Goal: Communication & Community: Answer question/provide support

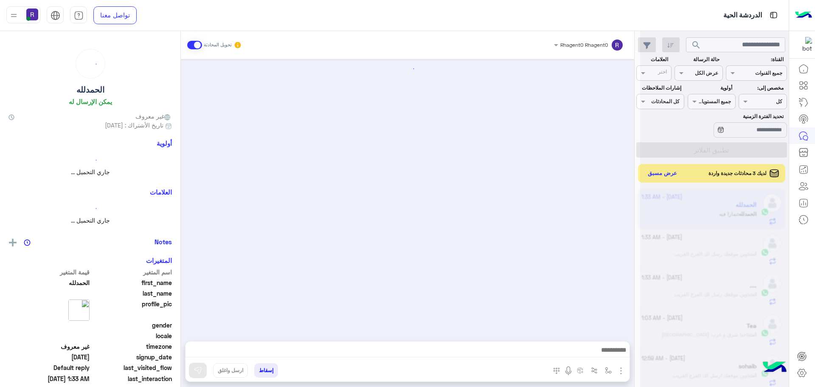
scroll to position [42, 0]
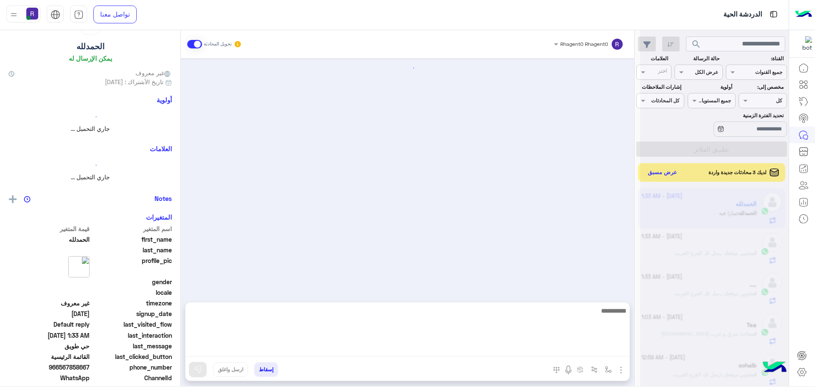
click at [549, 354] on textarea at bounding box center [407, 330] width 444 height 51
type textarea "****"
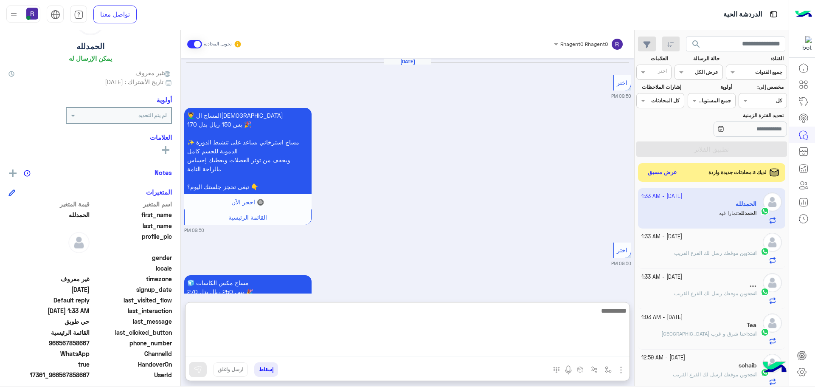
scroll to position [787, 0]
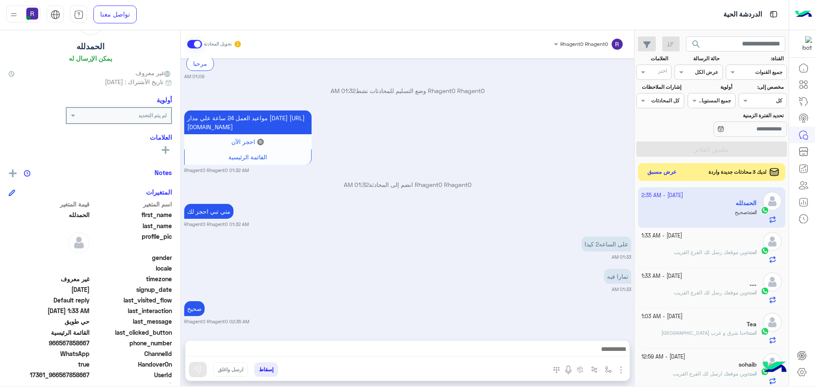
click at [663, 169] on button "عرض مسبق" at bounding box center [662, 171] width 36 height 11
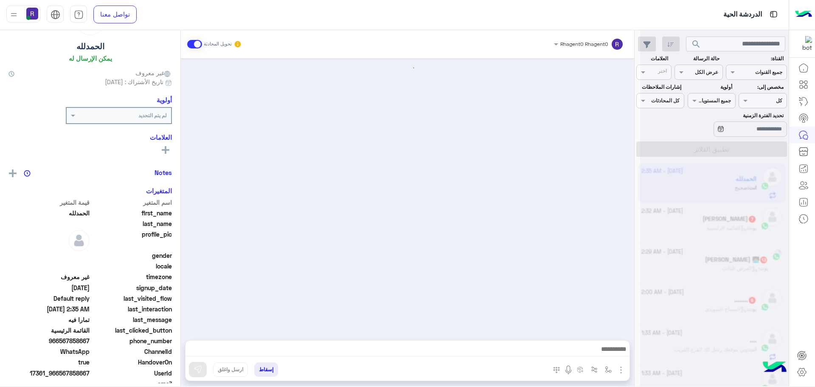
scroll to position [716, 0]
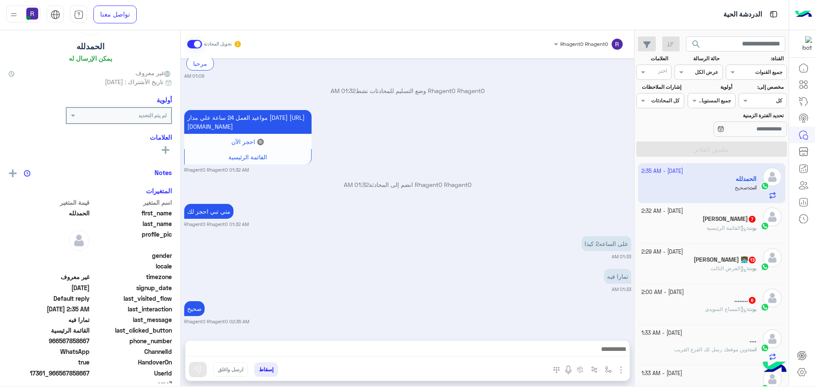
click at [729, 224] on span "القائمة الرئيسية" at bounding box center [727, 227] width 40 height 6
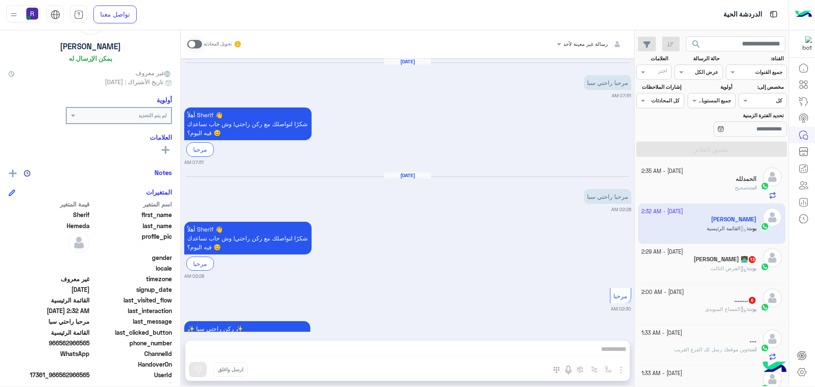
scroll to position [973, 0]
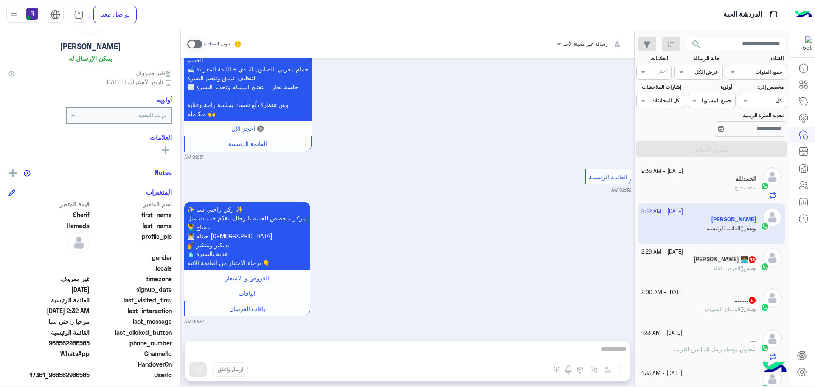
click at [198, 40] on span at bounding box center [194, 44] width 15 height 8
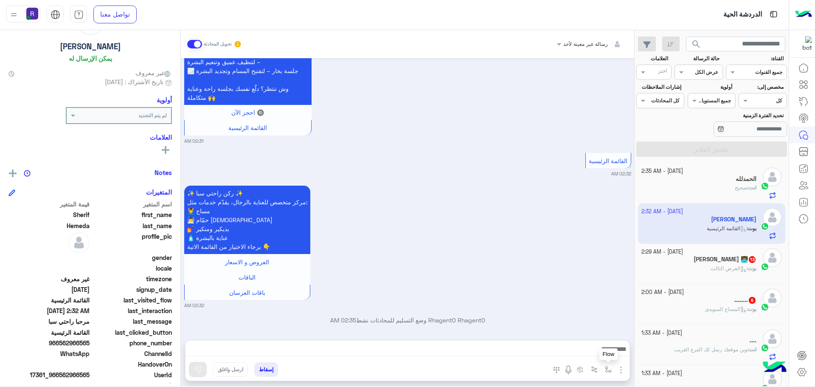
scroll to position [995, 0]
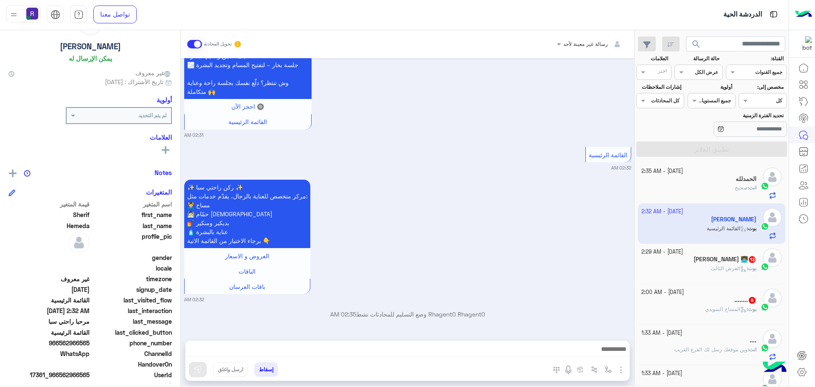
click at [619, 371] on img "button" at bounding box center [621, 370] width 10 height 10
click at [606, 336] on span "المرفقات" at bounding box center [599, 334] width 25 height 10
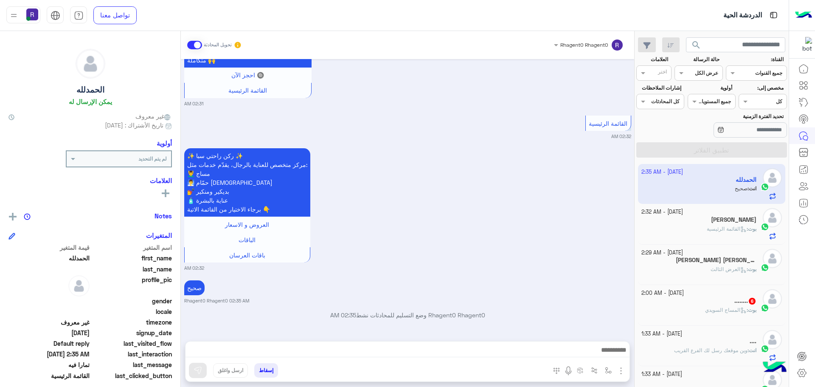
click at [711, 266] on span "العرض الثالث" at bounding box center [728, 269] width 36 height 6
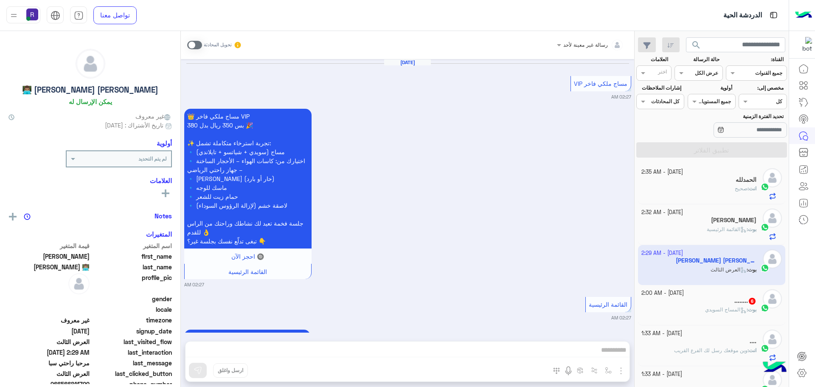
scroll to position [1917, 0]
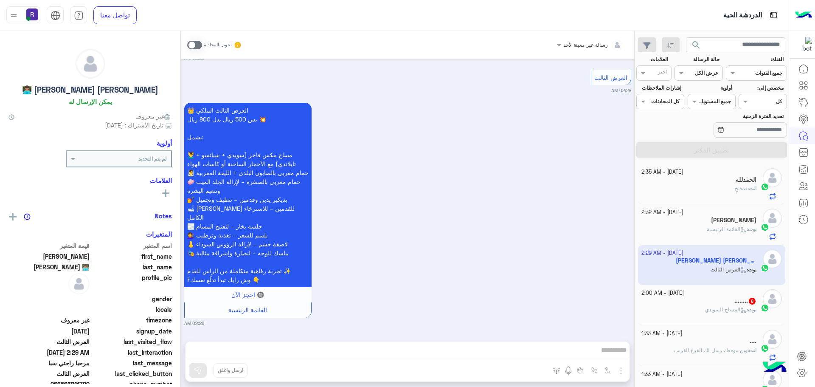
click at [723, 313] on p "بوت : [PERSON_NAME]" at bounding box center [730, 310] width 51 height 8
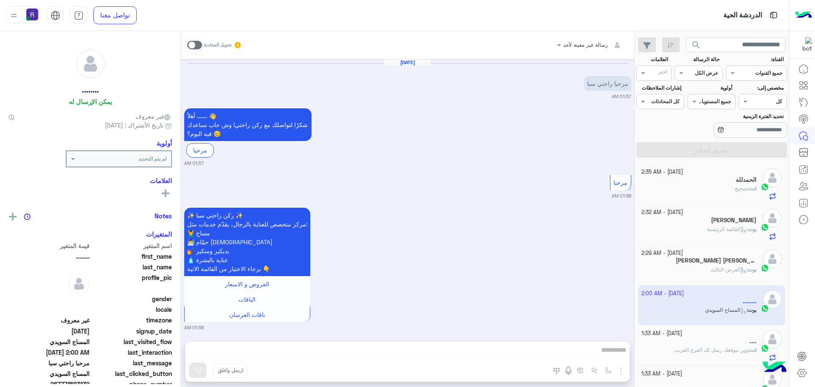
scroll to position [679, 0]
